Goal: Information Seeking & Learning: Learn about a topic

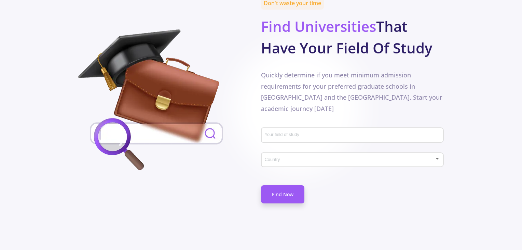
scroll to position [342, 0]
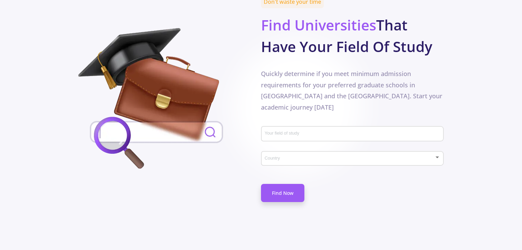
click at [324, 123] on div "Your field of study" at bounding box center [353, 132] width 176 height 18
type input "kineseology"
click at [403, 156] on span at bounding box center [350, 158] width 169 height 5
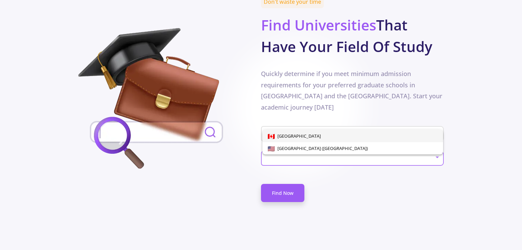
click at [345, 136] on span "[GEOGRAPHIC_DATA]" at bounding box center [353, 136] width 170 height 12
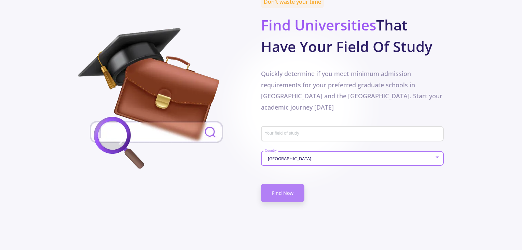
click at [290, 184] on link "Find Now" at bounding box center [282, 193] width 43 height 18
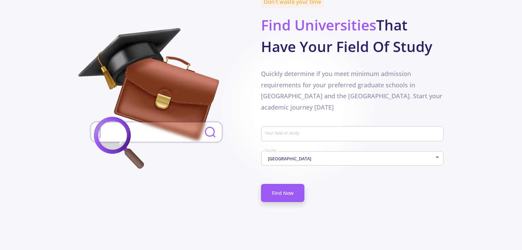
scroll to position [176, 0]
